Goal: Information Seeking & Learning: Learn about a topic

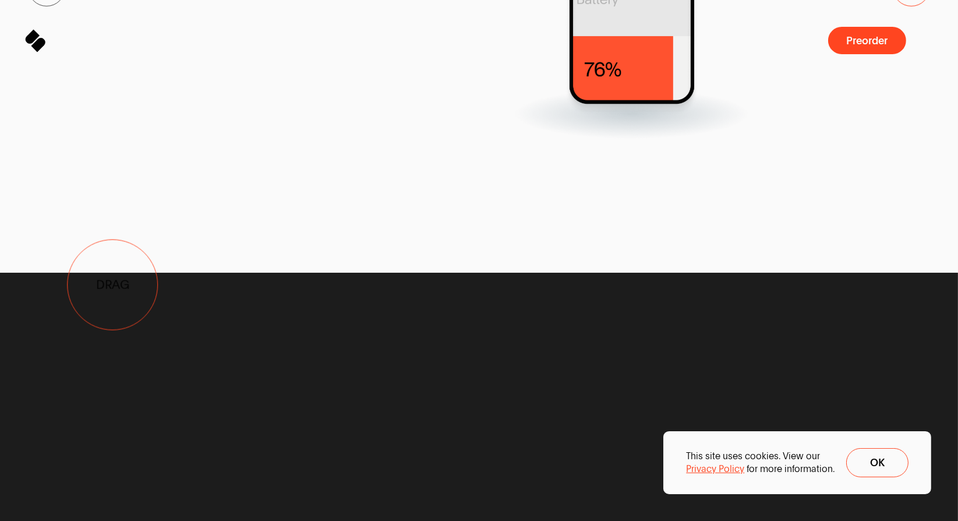
drag, startPoint x: 566, startPoint y: 165, endPoint x: 82, endPoint y: 297, distance: 501.6
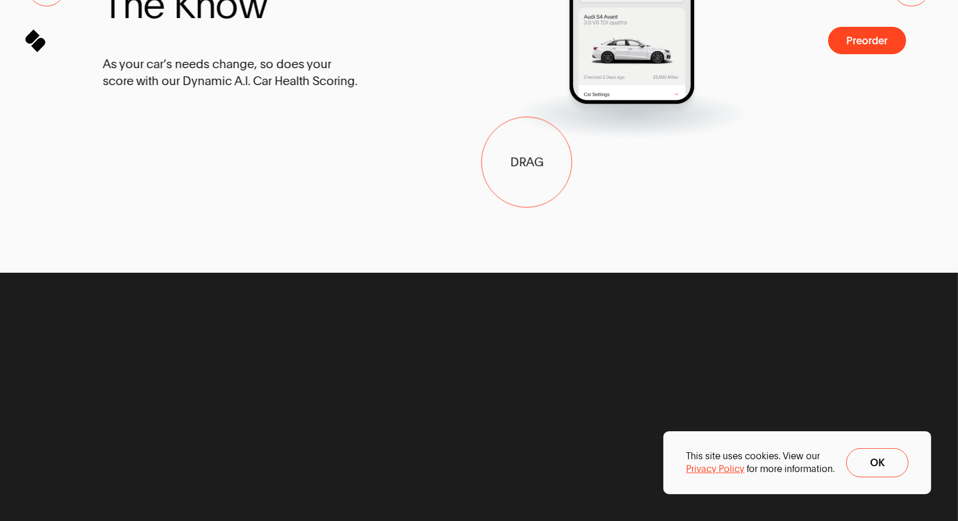
drag, startPoint x: 522, startPoint y: 162, endPoint x: 184, endPoint y: 238, distance: 346.2
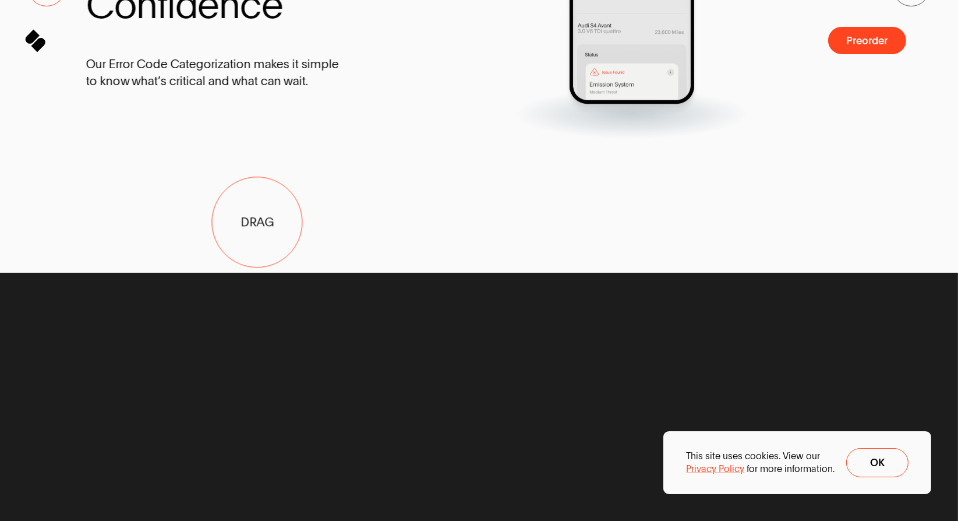
drag, startPoint x: 457, startPoint y: 180, endPoint x: 83, endPoint y: 270, distance: 385.0
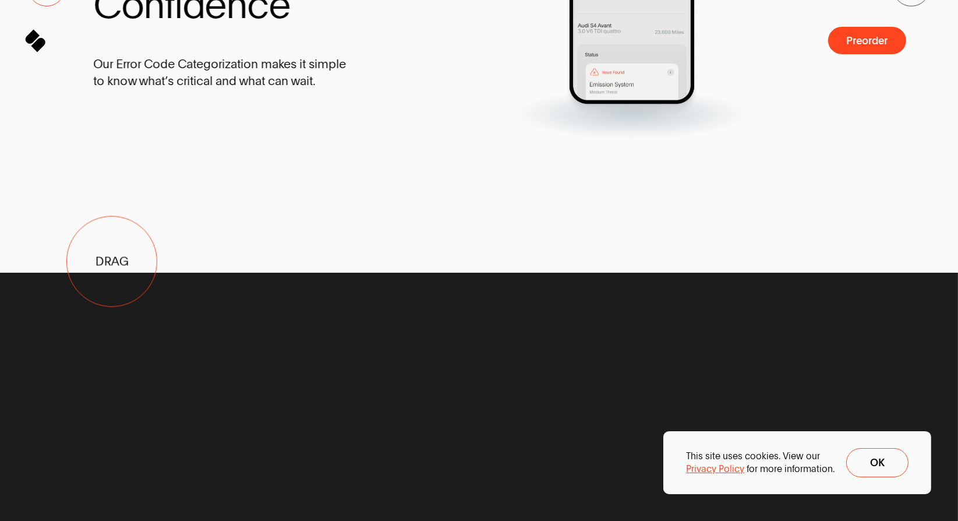
drag, startPoint x: 300, startPoint y: 235, endPoint x: 431, endPoint y: 218, distance: 132.7
click at [318, 25] on span "C o n f i d e n c e" at bounding box center [205, 5] width 225 height 40
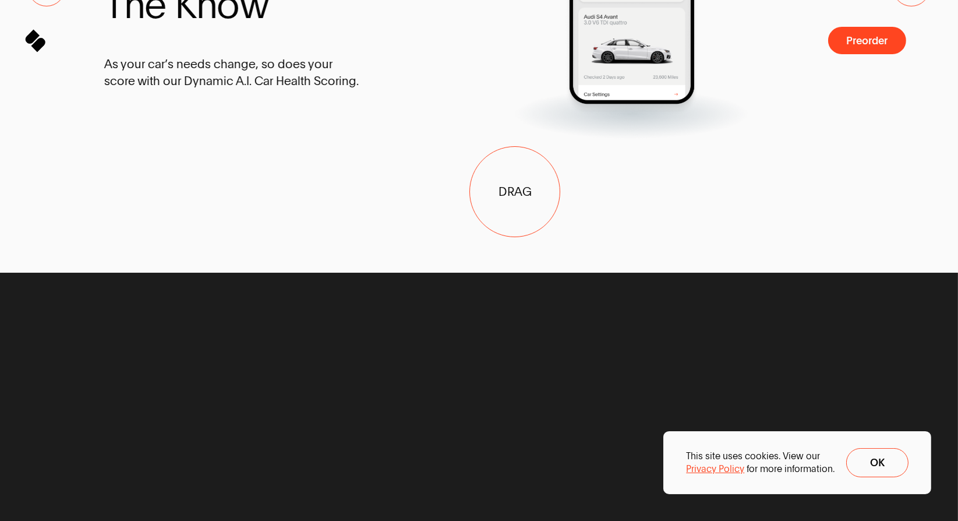
drag, startPoint x: 515, startPoint y: 192, endPoint x: 220, endPoint y: 252, distance: 300.8
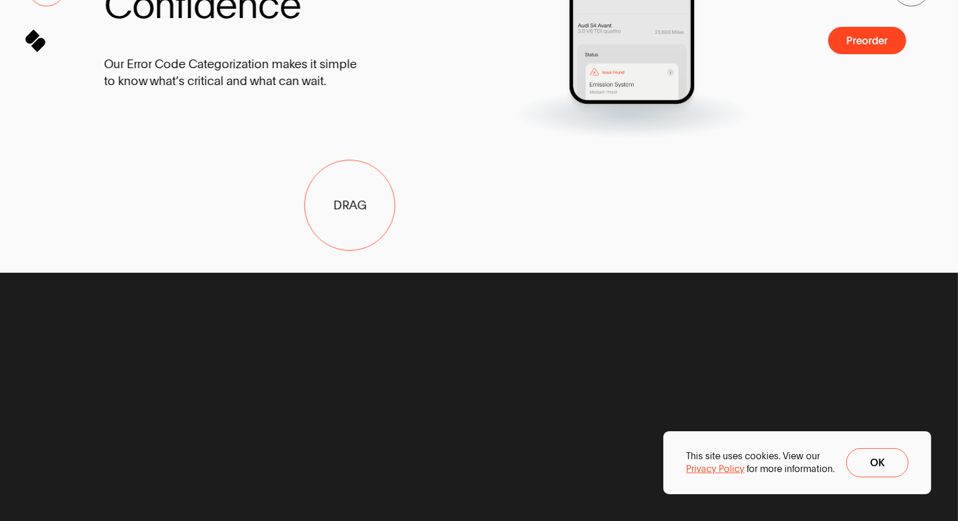
drag, startPoint x: 351, startPoint y: 204, endPoint x: 62, endPoint y: 260, distance: 293.5
click at [121, 139] on div "D r i v e w i t h C o n f i d e n c e Our Error Code Categorization makes it si…" at bounding box center [250, 26] width 292 height 225
drag, startPoint x: 323, startPoint y: 249, endPoint x: 542, endPoint y: 211, distance: 221.5
click at [396, 139] on div "D r i v e w i t h C o n f i d e n c e Our Error Code Categorization makes it si…" at bounding box center [250, 26] width 292 height 225
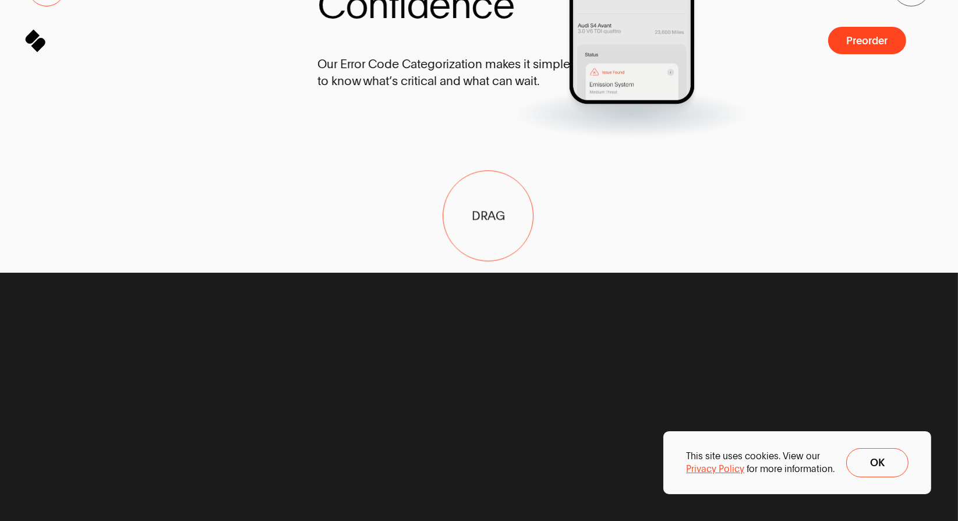
drag, startPoint x: 359, startPoint y: 224, endPoint x: 759, endPoint y: 200, distance: 400.7
